Goal: Information Seeking & Learning: Learn about a topic

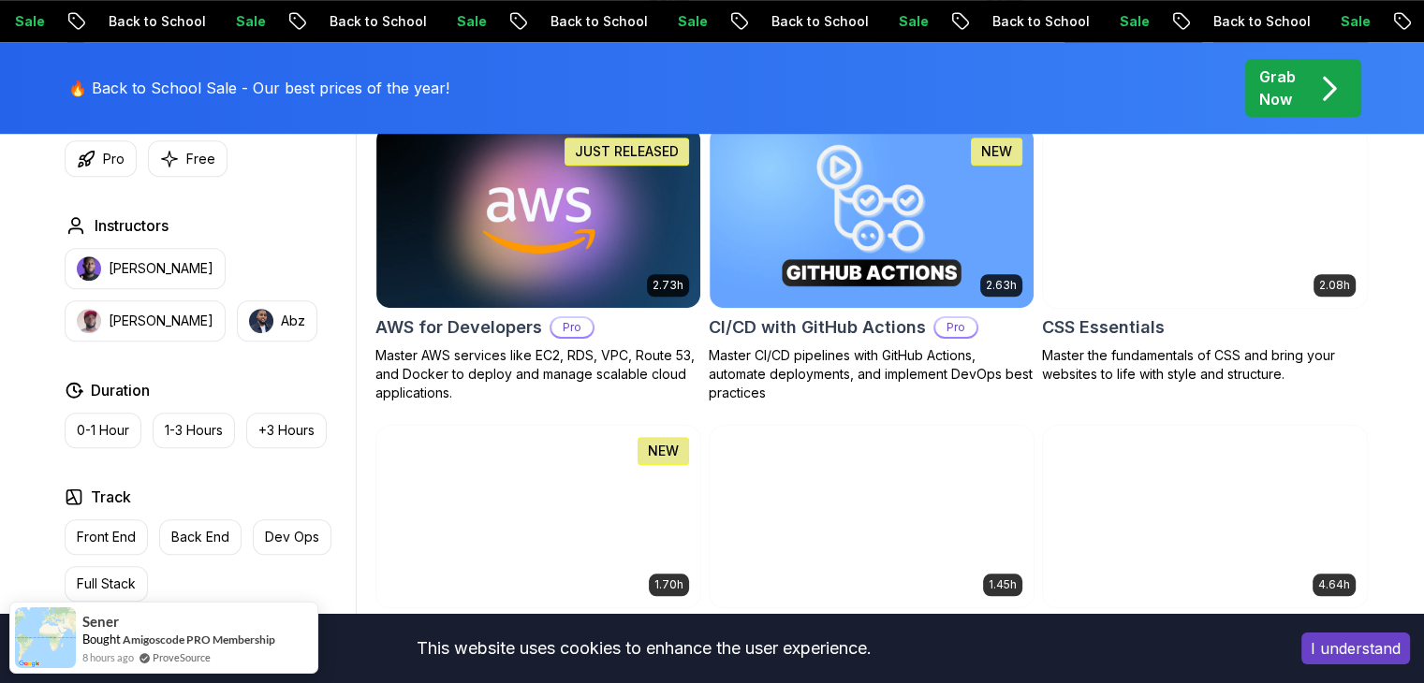
scroll to position [1751, 0]
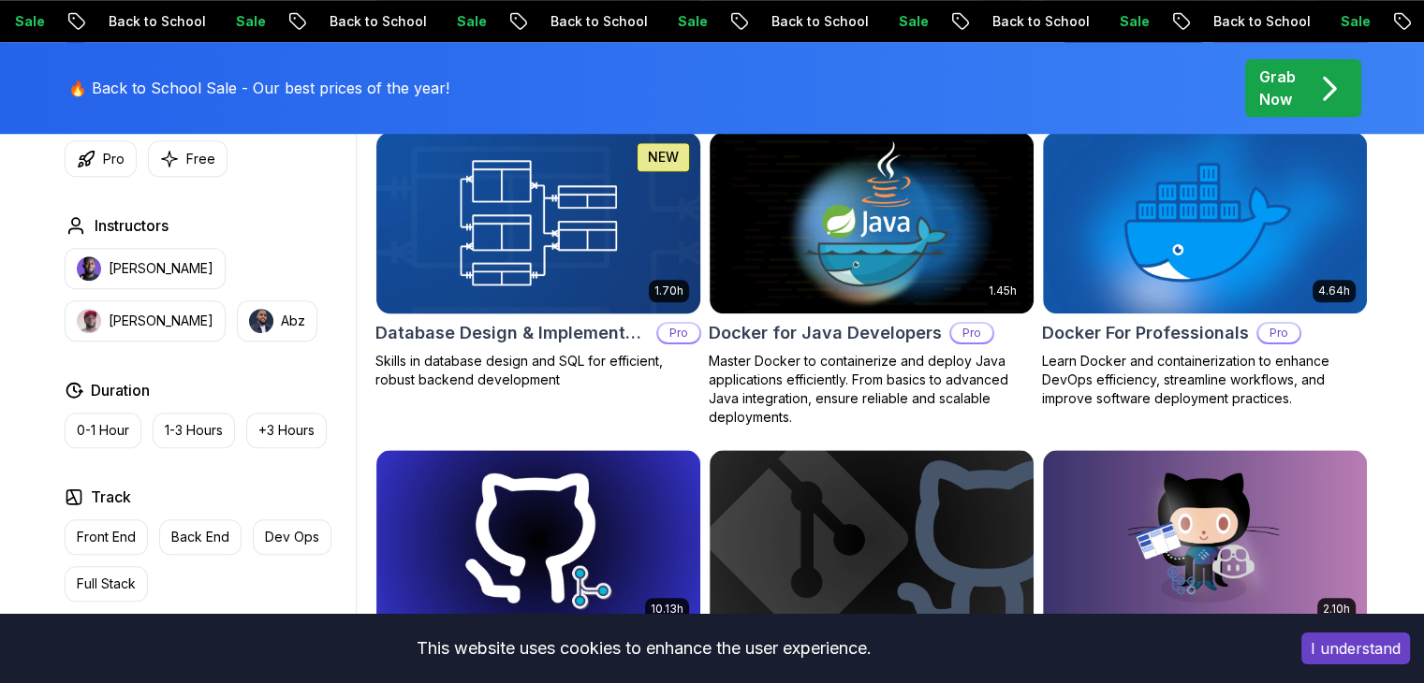
click at [682, 220] on img at bounding box center [538, 222] width 340 height 190
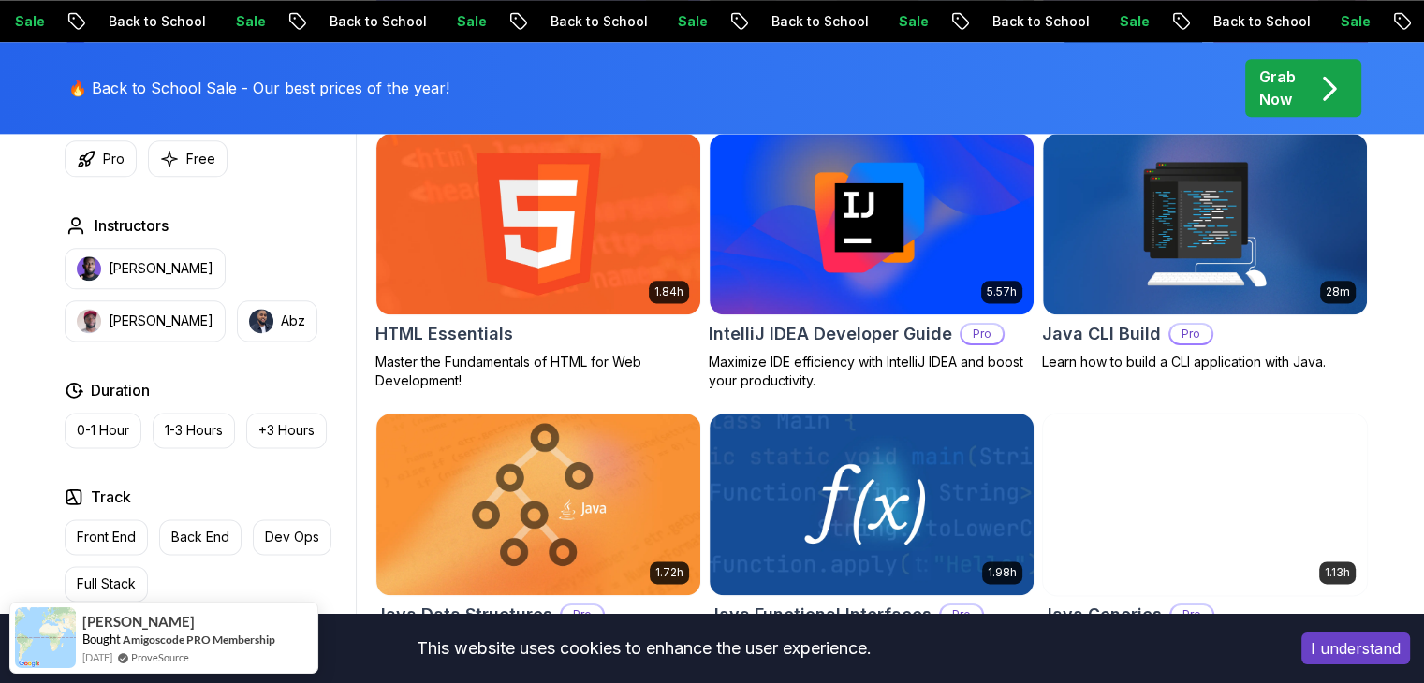
scroll to position [2367, 0]
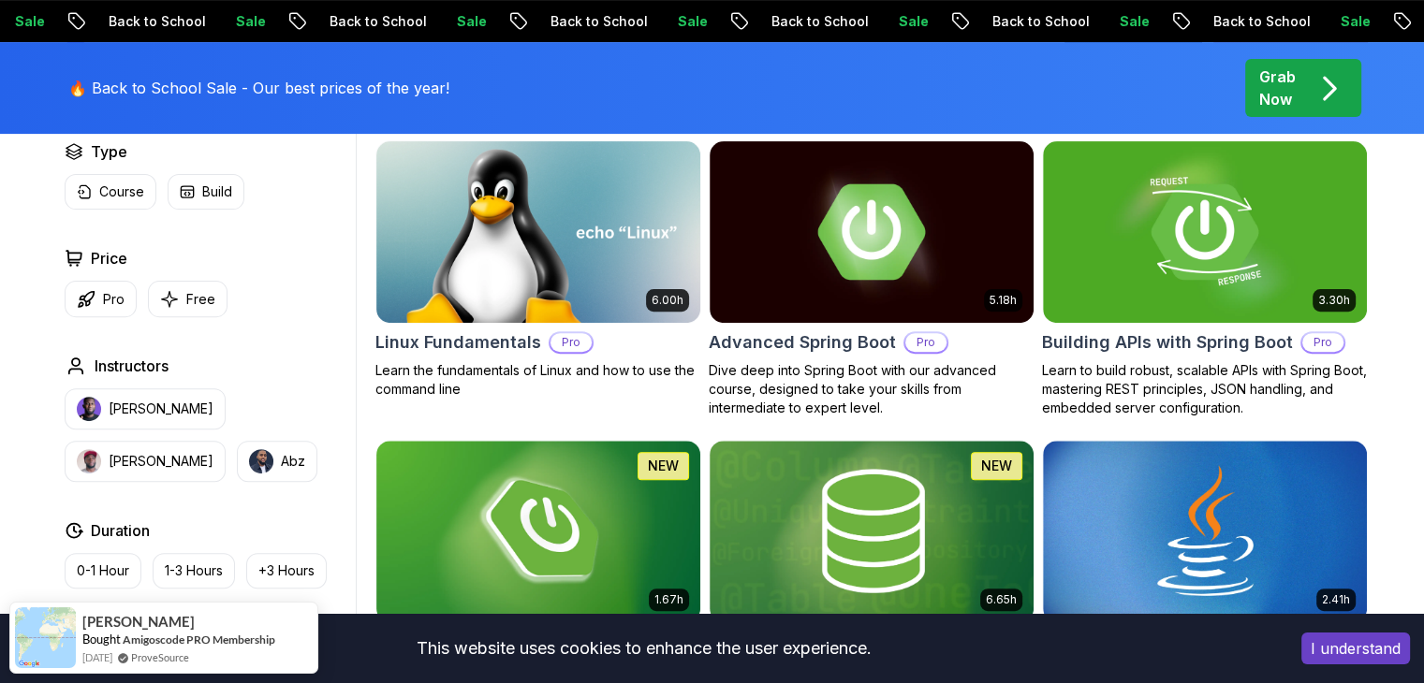
scroll to position [1190, 0]
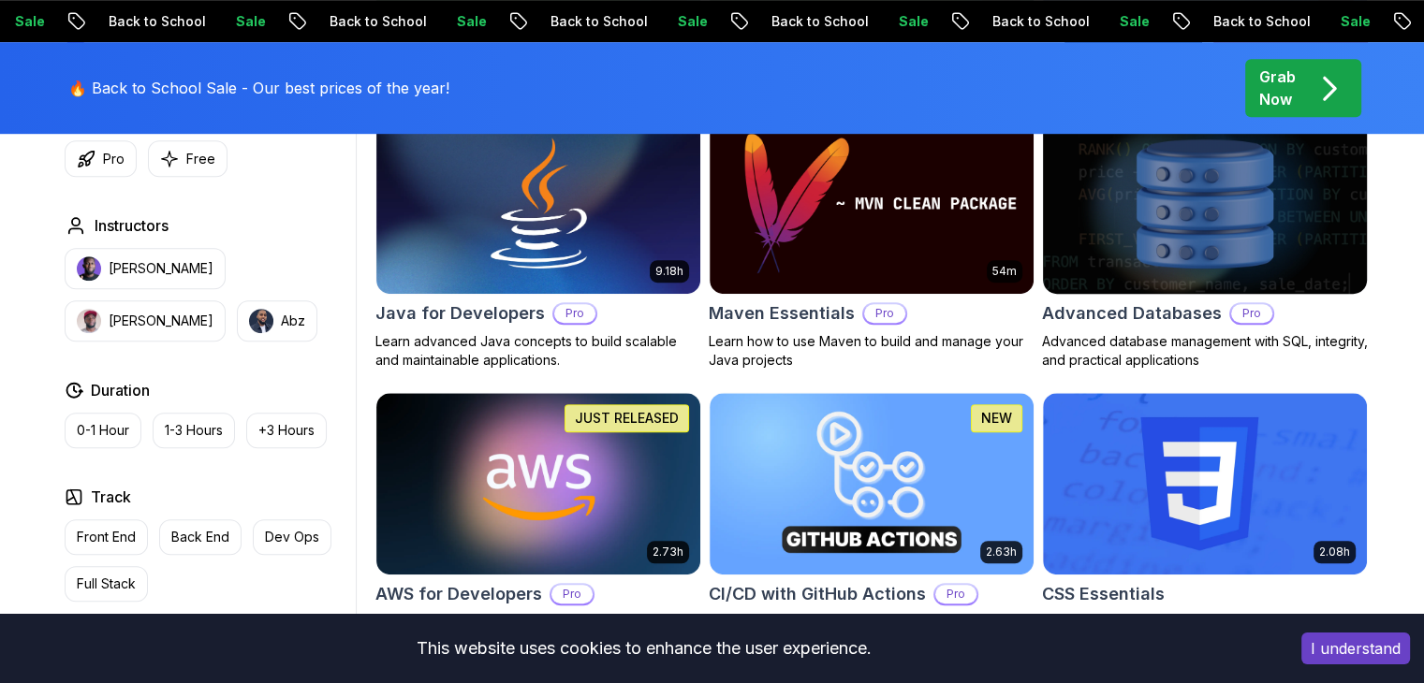
click at [1204, 221] on img at bounding box center [1204, 204] width 340 height 190
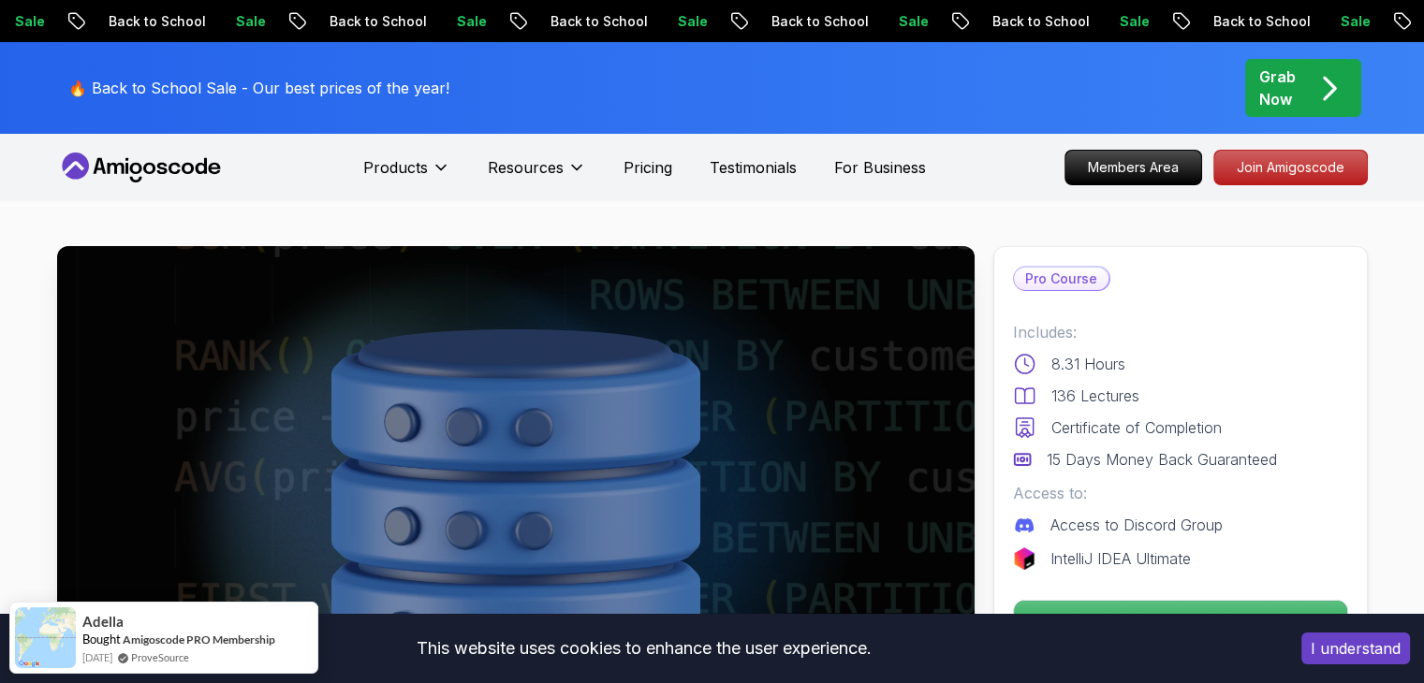
click at [1065, 389] on p "136 Lectures" at bounding box center [1095, 396] width 88 height 22
